Goal: Find contact information: Find contact information

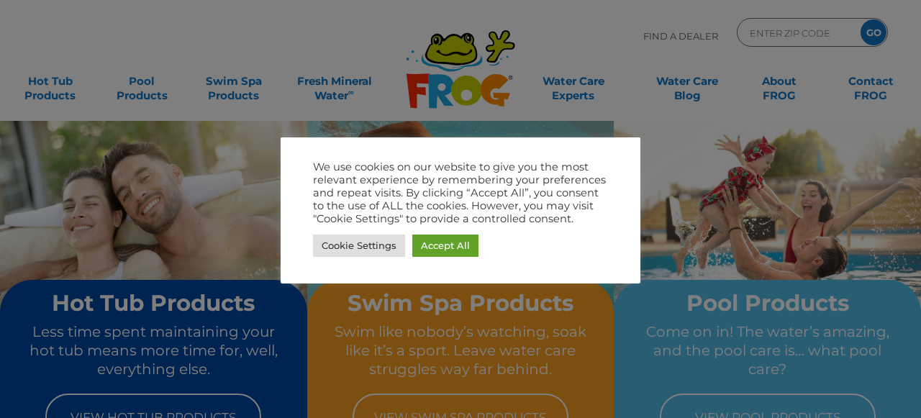
click at [400, 83] on div at bounding box center [460, 209] width 921 height 418
click at [414, 244] on link "Accept All" at bounding box center [445, 246] width 66 height 22
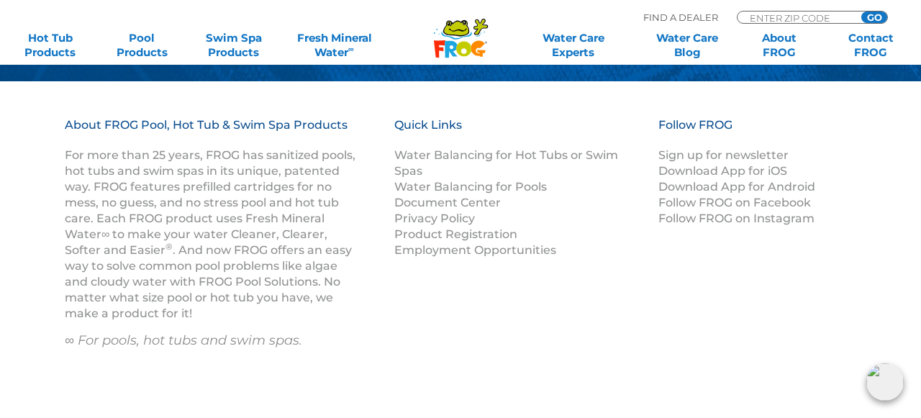
scroll to position [2038, 0]
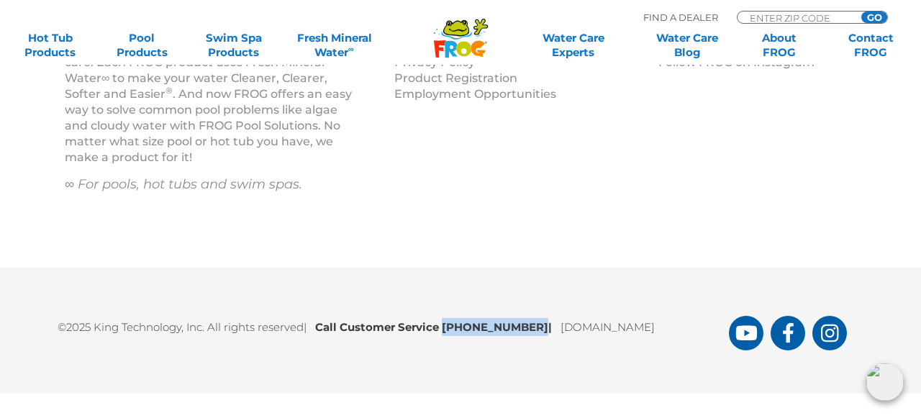
drag, startPoint x: 450, startPoint y: 322, endPoint x: 529, endPoint y: 320, distance: 79.9
click at [529, 320] on b "Call Customer Service 1-800-222-0169 |" at bounding box center [437, 327] width 245 height 14
copy b "1-800-222-0169"
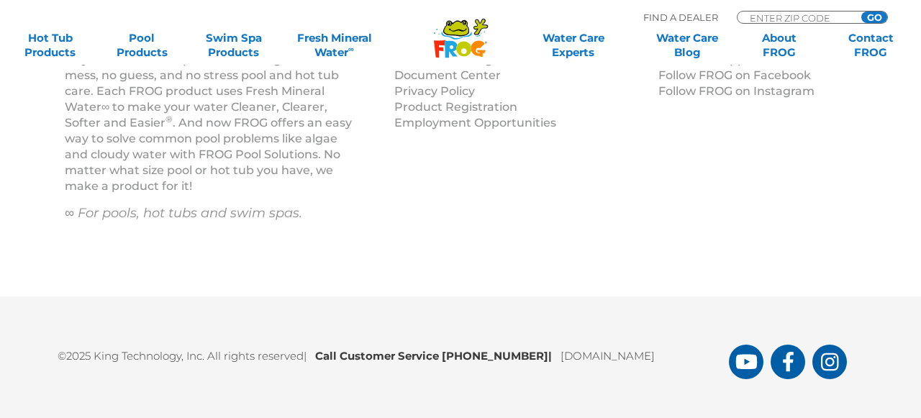
scroll to position [2038, 0]
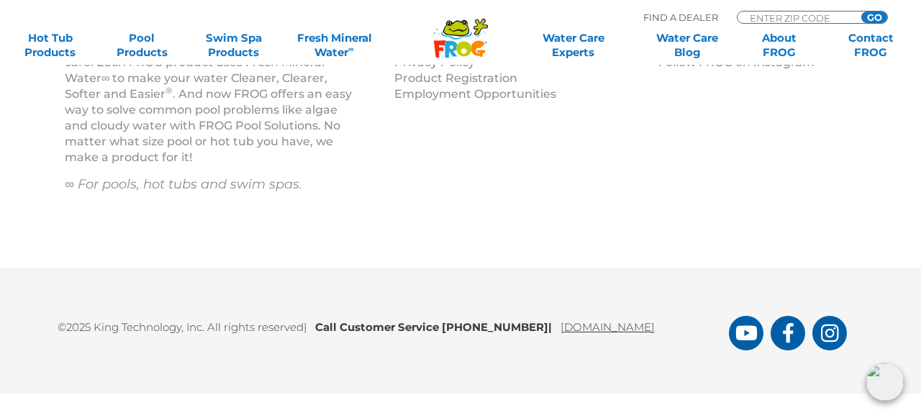
drag, startPoint x: 549, startPoint y: 326, endPoint x: 686, endPoint y: 322, distance: 137.5
click at [686, 322] on p "©2025 King Technology, Inc. All rights reserved | Call Customer Service [PHONE_…" at bounding box center [393, 323] width 671 height 25
copy link "[DOMAIN_NAME]"
click at [797, 336] on link "FROG Products Facebook Page" at bounding box center [787, 333] width 35 height 35
click at [642, 299] on div "©2025 King Technology, Inc. All rights reserved | Call Customer Service [PHONE_…" at bounding box center [460, 331] width 921 height 126
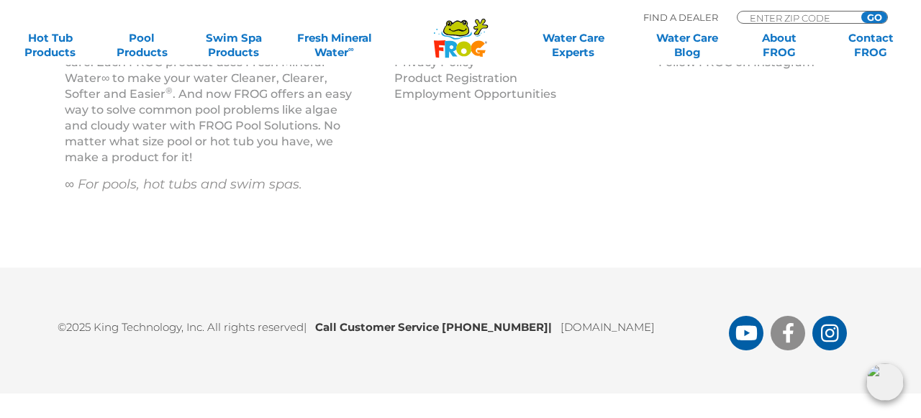
click at [784, 338] on icon "FROG Products Facebook Page" at bounding box center [788, 333] width 13 height 20
